Goal: Task Accomplishment & Management: Manage account settings

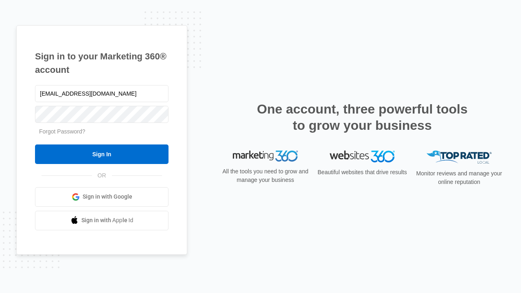
type input "dankie614@gmail.com"
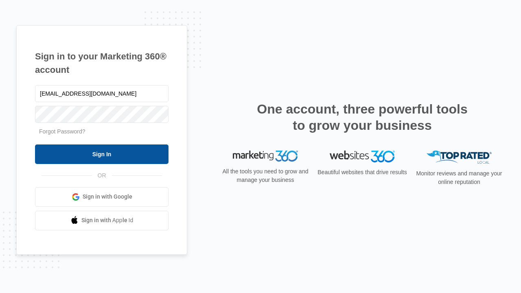
click at [102, 154] on input "Sign In" at bounding box center [101, 154] width 133 height 20
